Goal: Entertainment & Leisure: Consume media (video, audio)

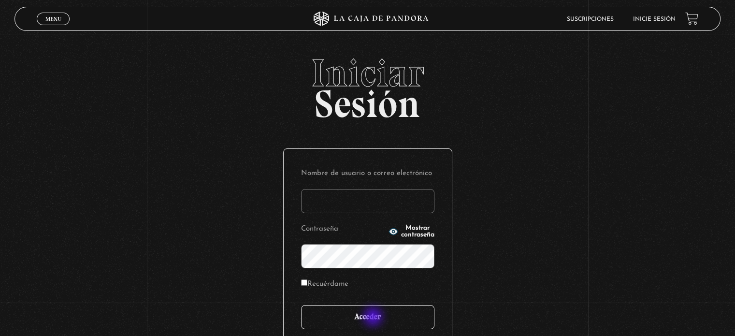
type input "[EMAIL_ADDRESS][DOMAIN_NAME]"
click at [374, 318] on input "Acceder" at bounding box center [367, 317] width 133 height 24
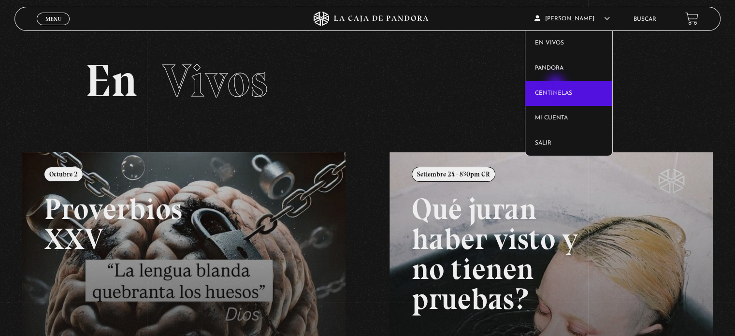
click at [558, 87] on link "Centinelas" at bounding box center [570, 93] width 88 height 25
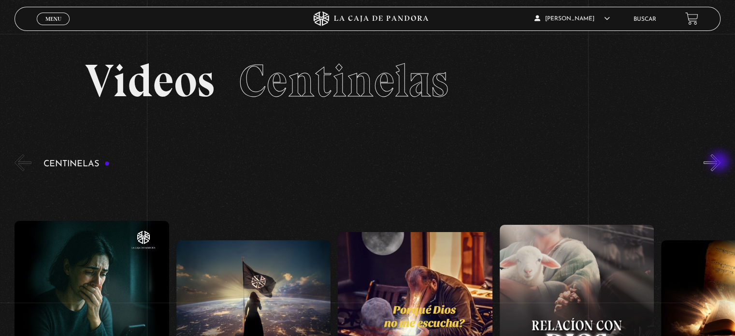
click at [720, 162] on button "»" at bounding box center [712, 162] width 17 height 17
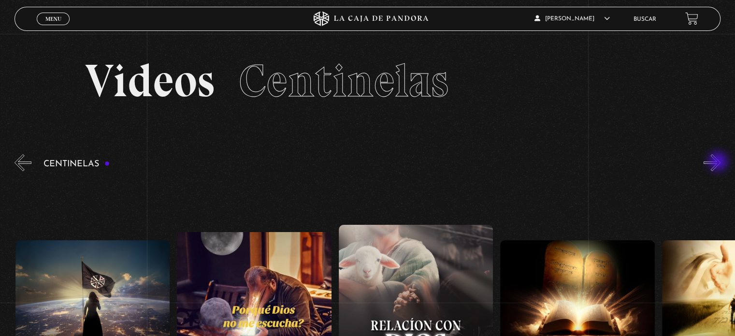
click at [720, 162] on button "»" at bounding box center [712, 162] width 17 height 17
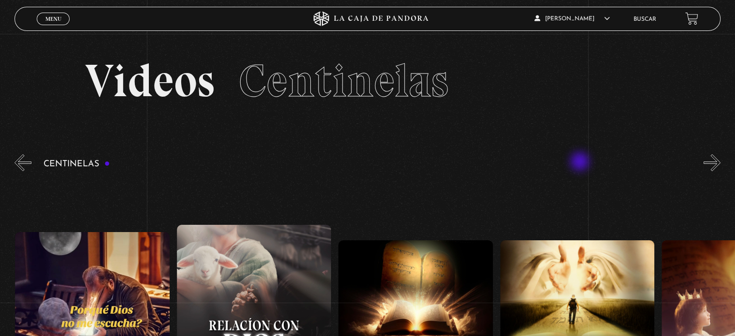
scroll to position [0, 323]
click at [581, 162] on div "Centinelas" at bounding box center [375, 314] width 721 height 324
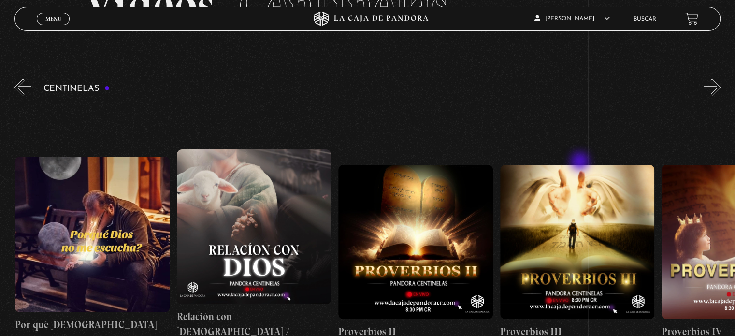
scroll to position [97, 0]
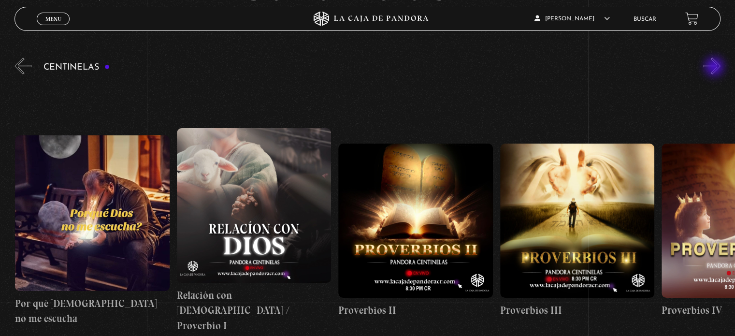
click at [716, 68] on button "»" at bounding box center [712, 66] width 17 height 17
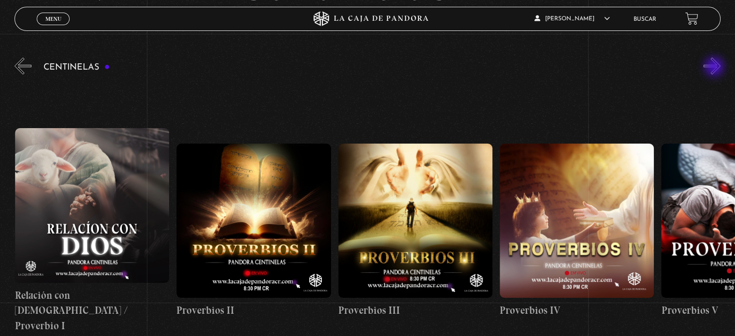
click at [716, 68] on button "»" at bounding box center [712, 66] width 17 height 17
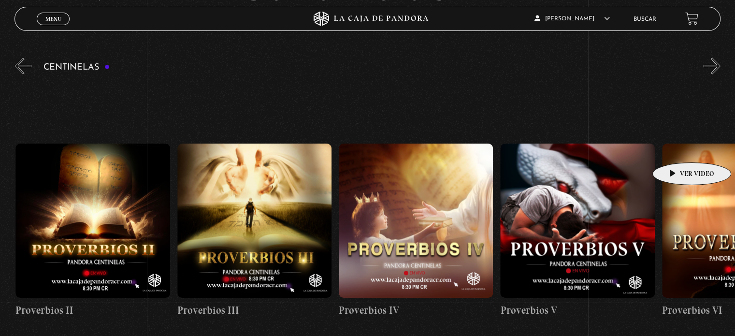
scroll to position [0, 647]
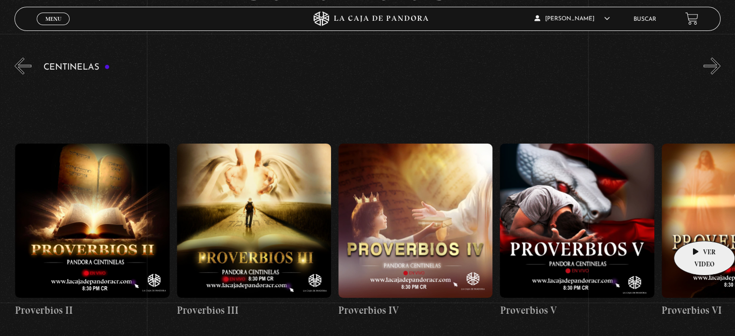
click at [698, 226] on figure at bounding box center [739, 221] width 154 height 154
